Goal: Task Accomplishment & Management: Manage account settings

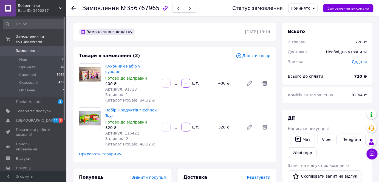
click at [311, 7] on span "Прийнято" at bounding box center [301, 8] width 20 height 4
click at [342, 7] on span "Замовлення виконано" at bounding box center [349, 8] width 42 height 4
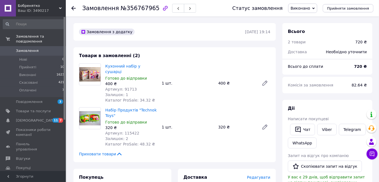
click at [315, 7] on icon at bounding box center [314, 8] width 2 height 2
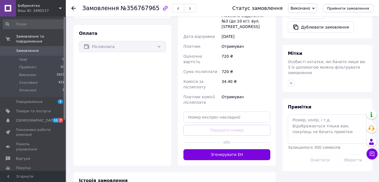
scroll to position [224, 0]
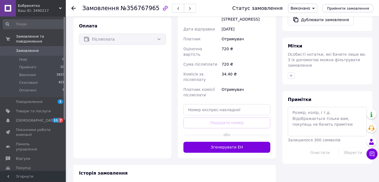
click at [157, 34] on div "Післяплата" at bounding box center [122, 39] width 87 height 11
click at [158, 34] on div "Післяплата" at bounding box center [122, 39] width 87 height 11
click at [159, 34] on div "Післяплата" at bounding box center [122, 39] width 87 height 11
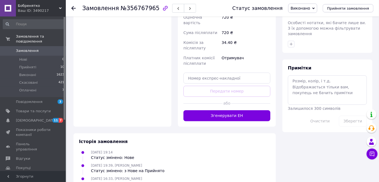
scroll to position [156, 0]
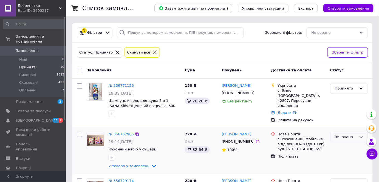
click at [357, 132] on div "Виконано" at bounding box center [349, 137] width 38 height 11
click at [343, 143] on li "Прийнято" at bounding box center [349, 148] width 37 height 10
click at [126, 132] on link "№ 356767965" at bounding box center [121, 134] width 25 height 4
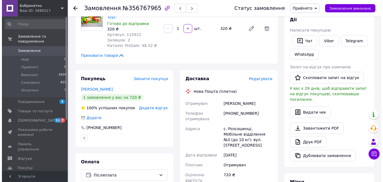
scroll to position [100, 0]
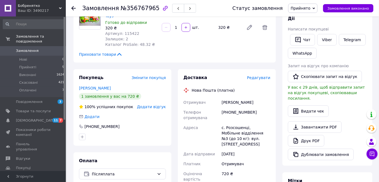
click at [268, 75] on span "Редагувати" at bounding box center [258, 77] width 23 height 4
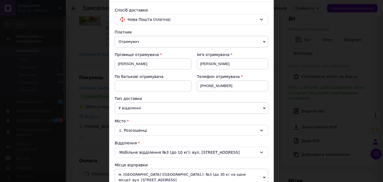
scroll to position [50, 0]
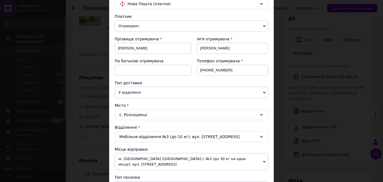
click at [262, 92] on span "У відділенні" at bounding box center [192, 93] width 154 height 12
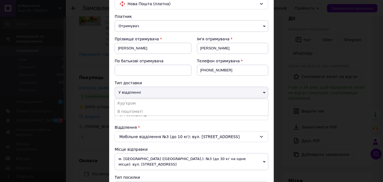
click at [262, 92] on span "У відділенні" at bounding box center [192, 93] width 154 height 12
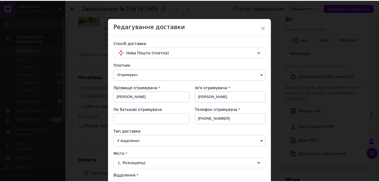
scroll to position [0, 0]
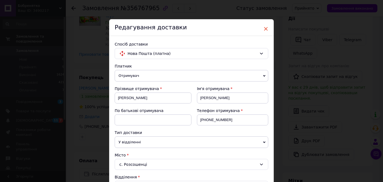
click at [264, 29] on span "×" at bounding box center [265, 28] width 5 height 9
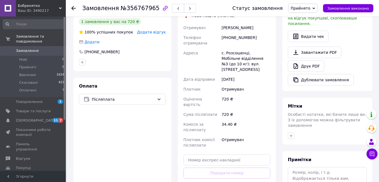
scroll to position [175, 0]
click at [160, 97] on icon at bounding box center [159, 99] width 4 height 4
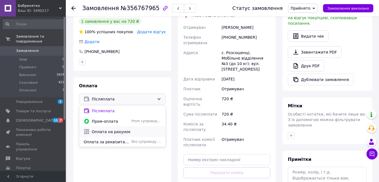
click at [115, 129] on span "Оплата на рахунок" at bounding box center [126, 131] width 69 height 5
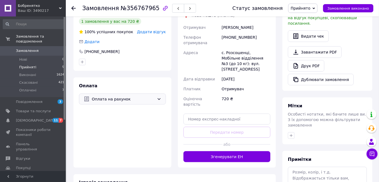
click at [27, 65] on span "Прийняті" at bounding box center [27, 67] width 17 height 5
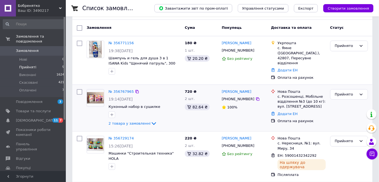
scroll to position [50, 0]
